Goal: Task Accomplishment & Management: Complete application form

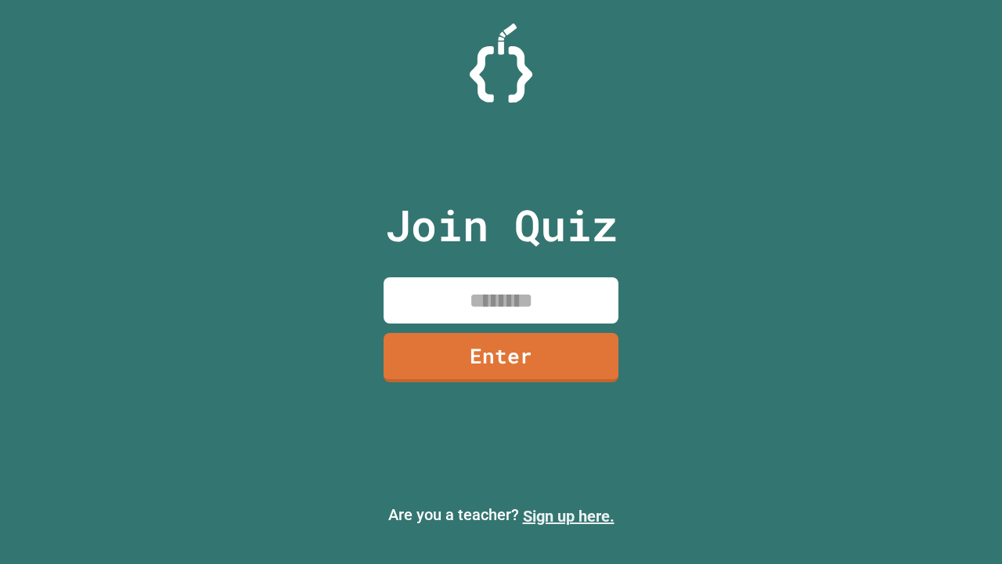
click at [568, 516] on link "Sign up here." at bounding box center [569, 516] width 92 height 19
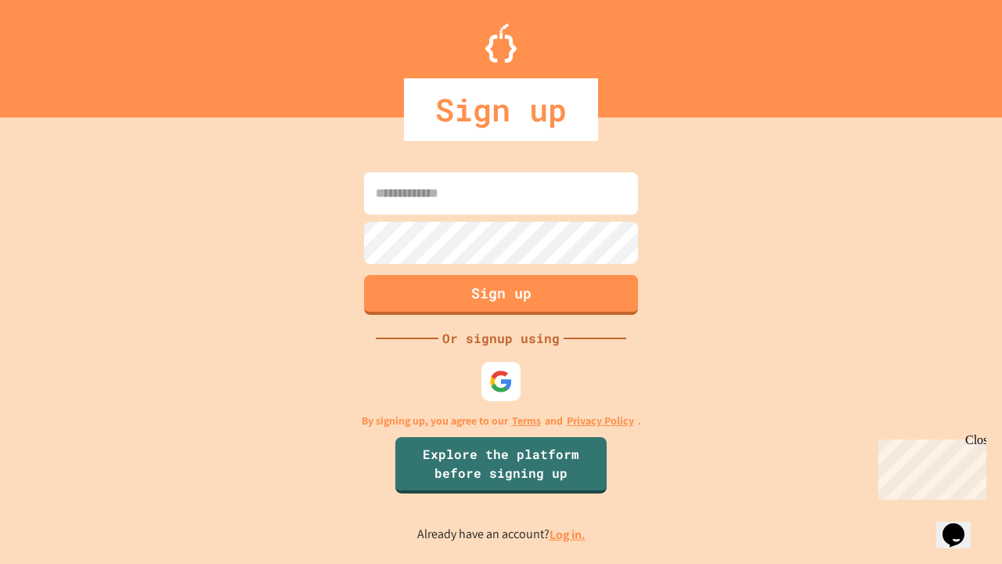
click at [568, 534] on link "Log in." at bounding box center [568, 534] width 36 height 16
